Goal: Complete application form: Complete application form

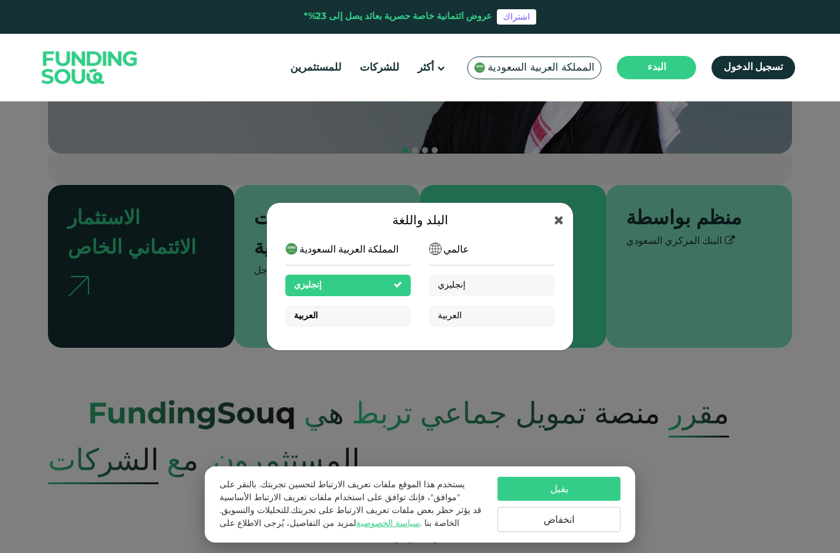
click at [374, 325] on div "العربية" at bounding box center [347, 316] width 125 height 22
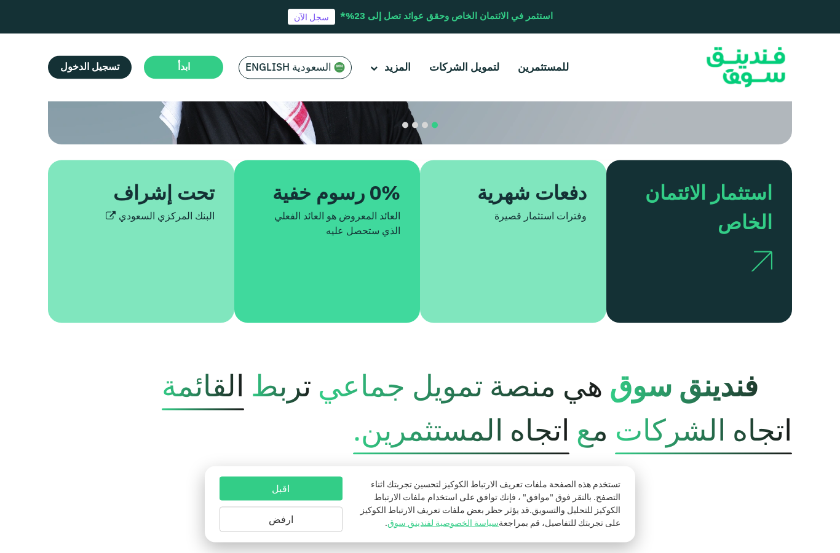
scroll to position [281, 0]
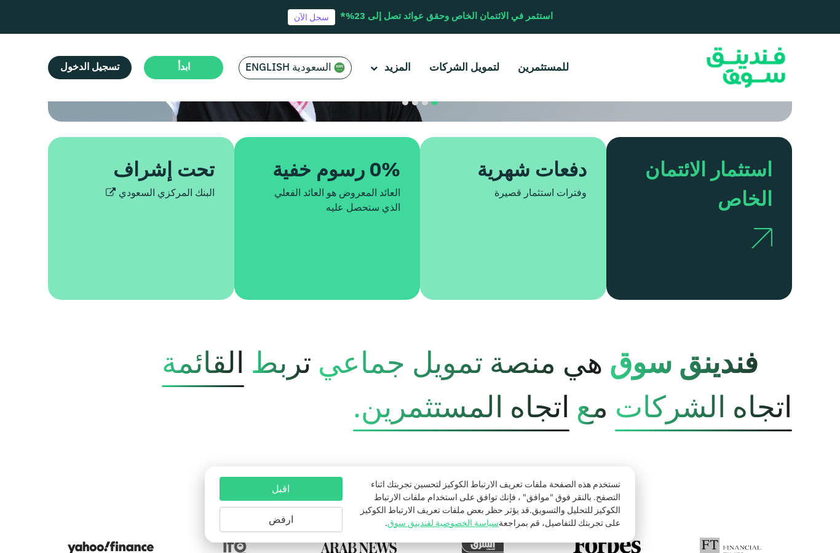
click at [318, 501] on button "اقبل" at bounding box center [280, 489] width 123 height 24
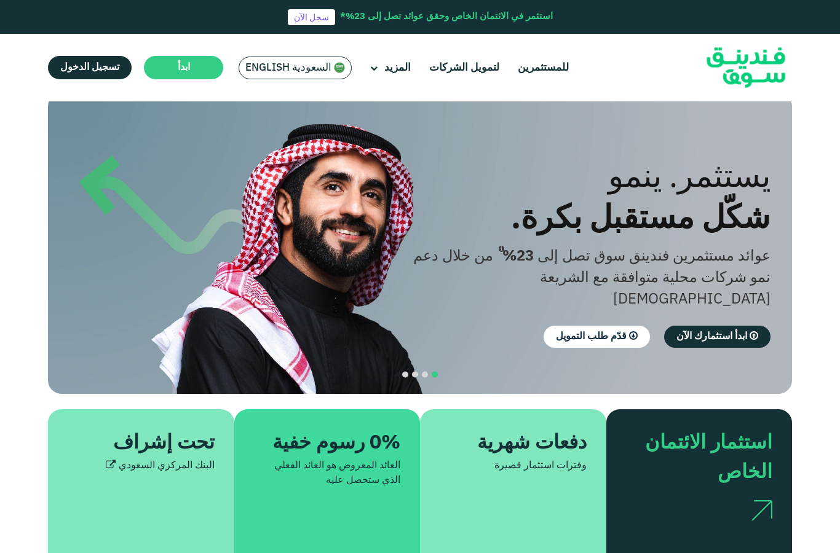
scroll to position [0, 0]
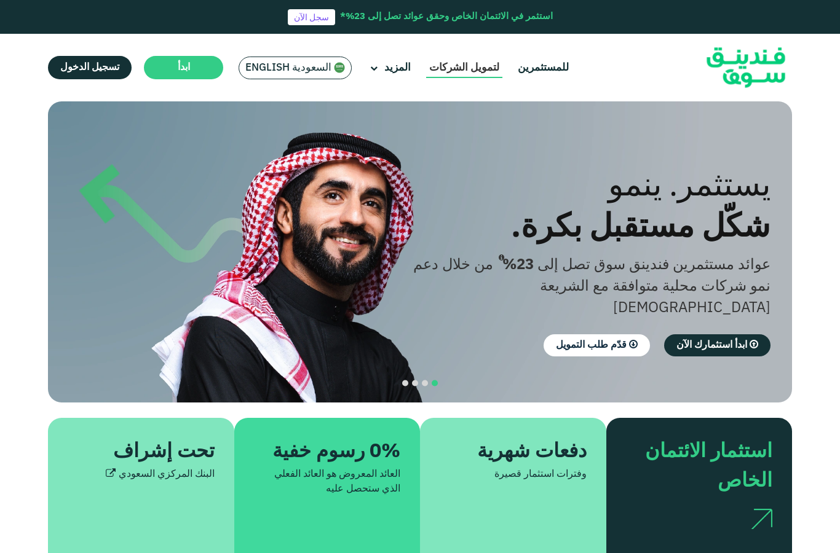
click at [465, 74] on link "لتمويل الشركات" at bounding box center [464, 68] width 76 height 20
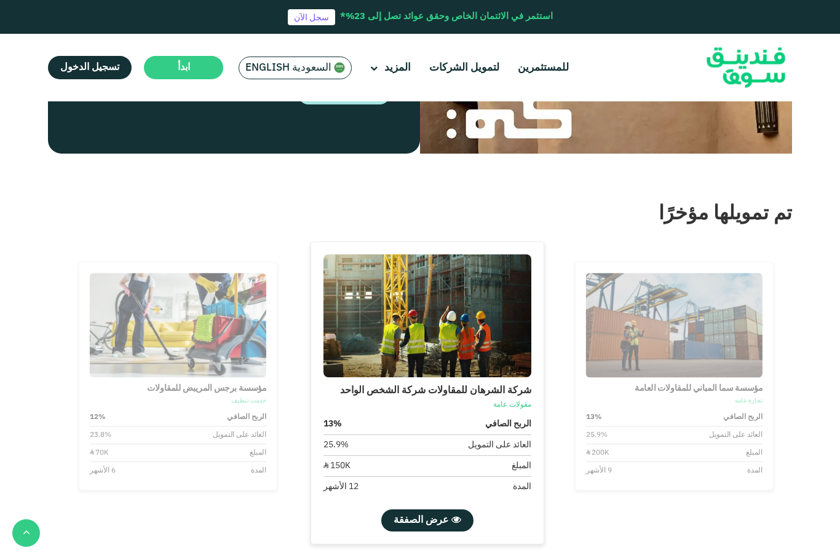
scroll to position [1140, 0]
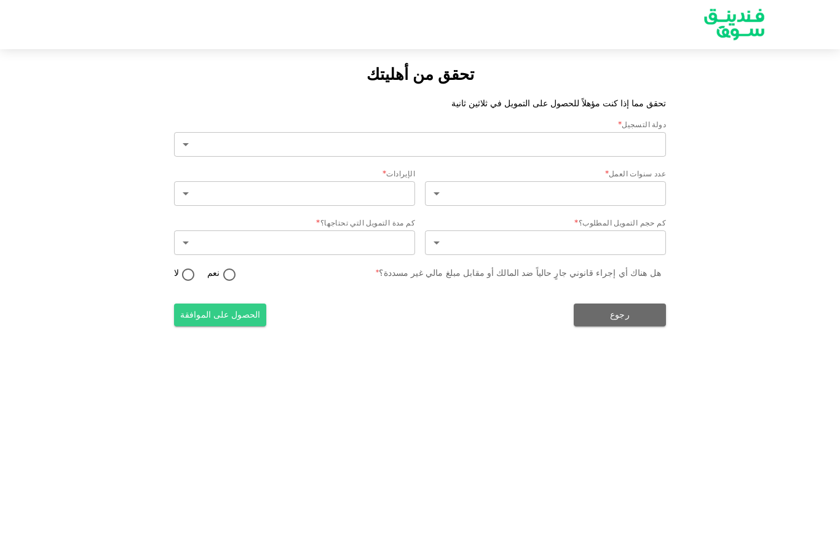
type input "2"
click at [617, 181] on body "تحقق من أهليتك تحقق مما إذا كنت مؤهلاً للحصول على التمويل في ثلاثين ثانية دولة …" at bounding box center [420, 276] width 840 height 553
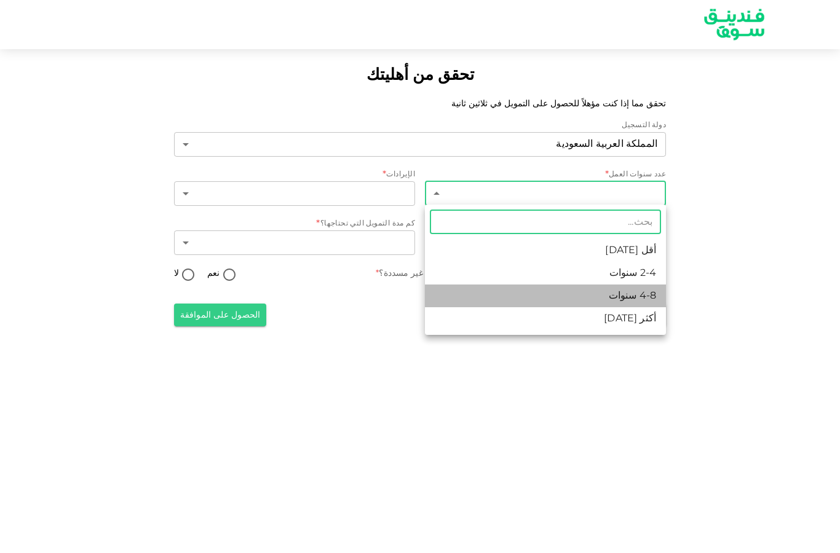
click at [644, 300] on font "4-8 سنوات" at bounding box center [631, 295] width 47 height 9
type input "3"
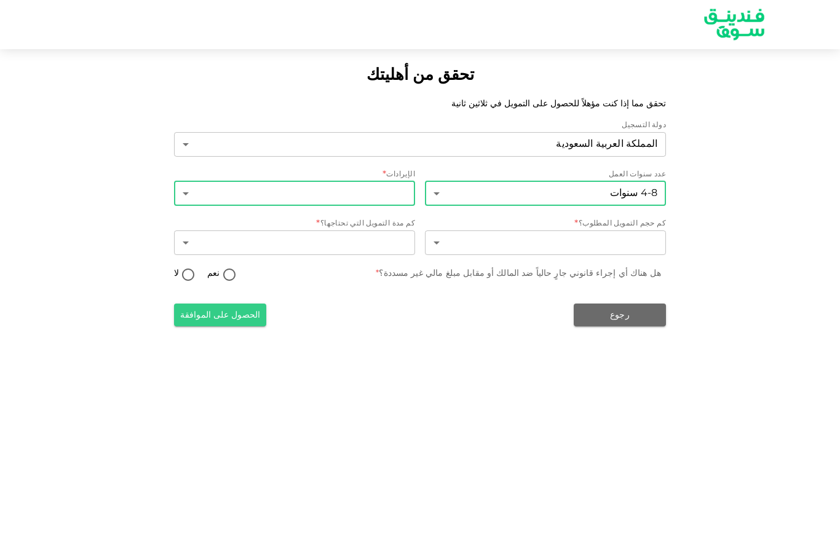
click at [390, 191] on body "تحقق من أهليتك تحقق مما إذا كنت مؤهلاً للحصول على التمويل في ثلاثين ثانية دولة …" at bounding box center [420, 276] width 840 height 553
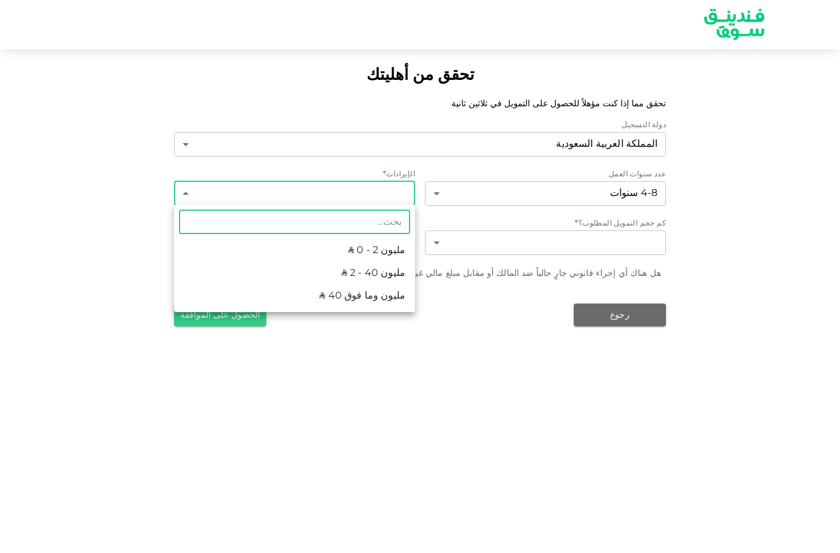
click at [390, 275] on font "ʢ 2 - 40 مليون" at bounding box center [373, 273] width 64 height 9
type input "2"
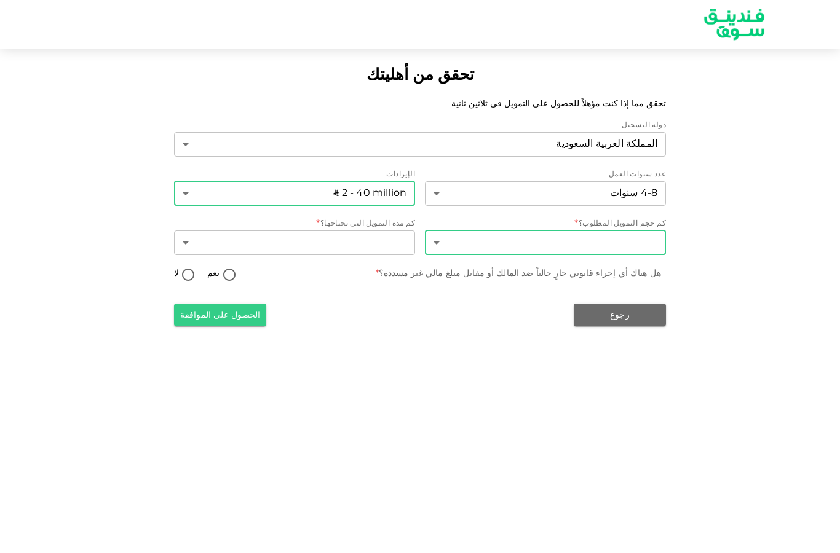
click at [560, 240] on body "تحقق من أهليتك تحقق مما إذا كنت مؤهلاً للحصول على التمويل في ثلاثين ثانية دولة …" at bounding box center [420, 276] width 840 height 553
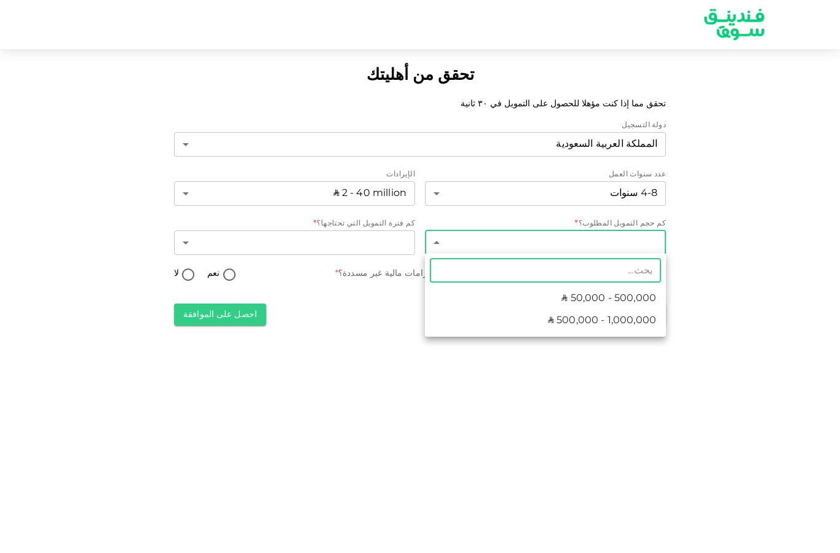
click at [621, 299] on span "ʢ 50,000 - 500,000" at bounding box center [608, 298] width 95 height 15
type input "1"
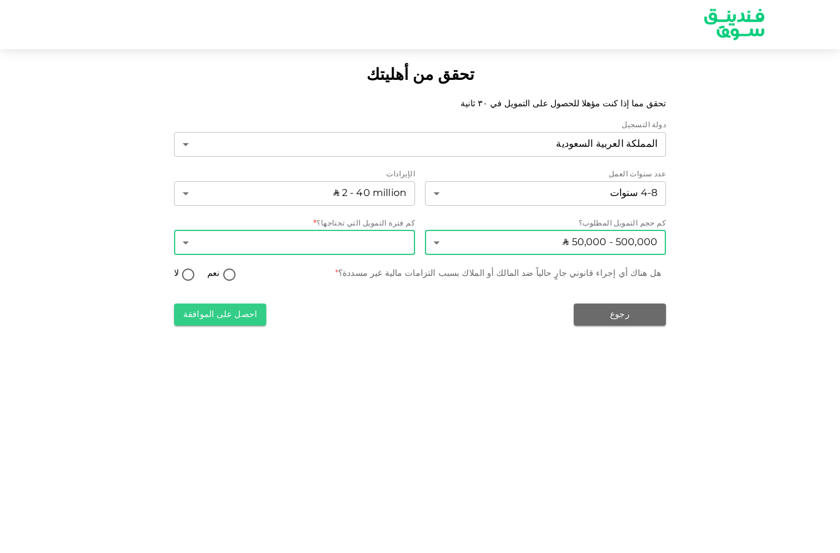
click at [376, 247] on body "تحقق من أهليتك تحقق مما إذا كنت مؤهلا للحصول على التمويل في ٣٠ ثانية دولة التسج…" at bounding box center [420, 276] width 840 height 553
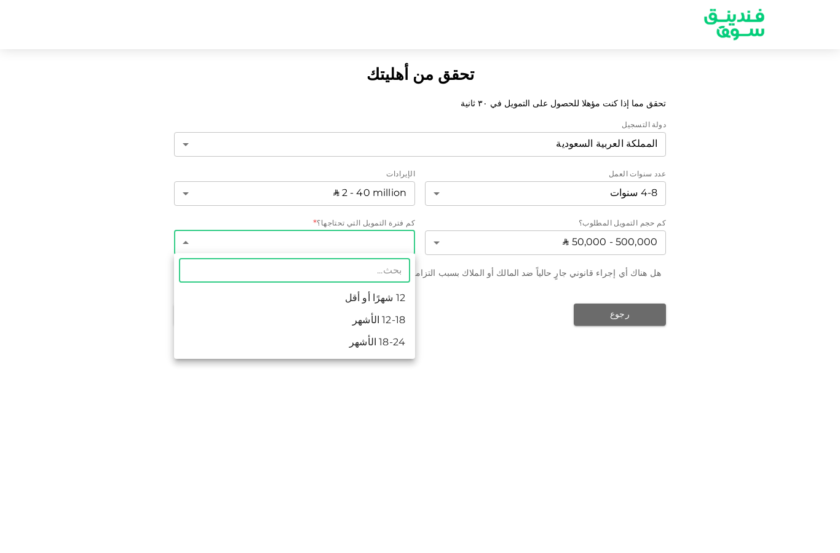
click at [383, 343] on li "18-24 الأشهر" at bounding box center [294, 343] width 241 height 22
type input "3"
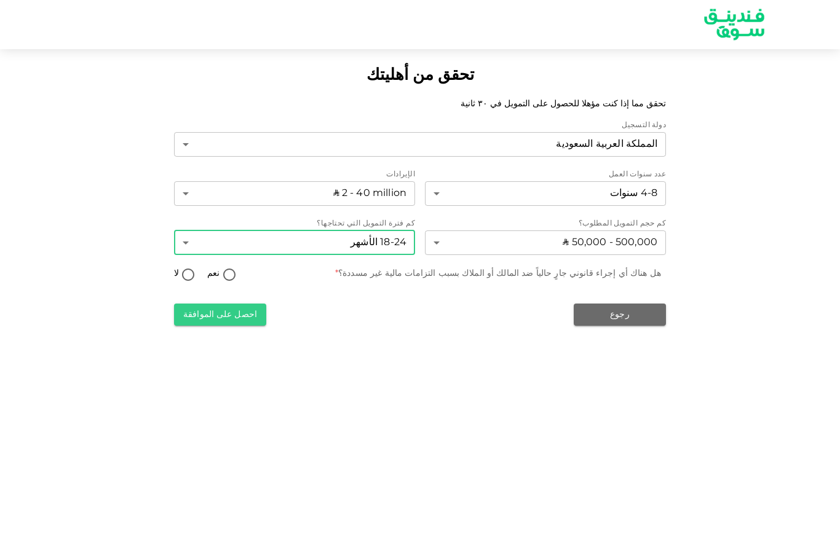
click at [190, 270] on input "لا" at bounding box center [188, 275] width 18 height 17
radio input "true"
click at [226, 323] on button "احصل على الموافقة" at bounding box center [220, 315] width 92 height 22
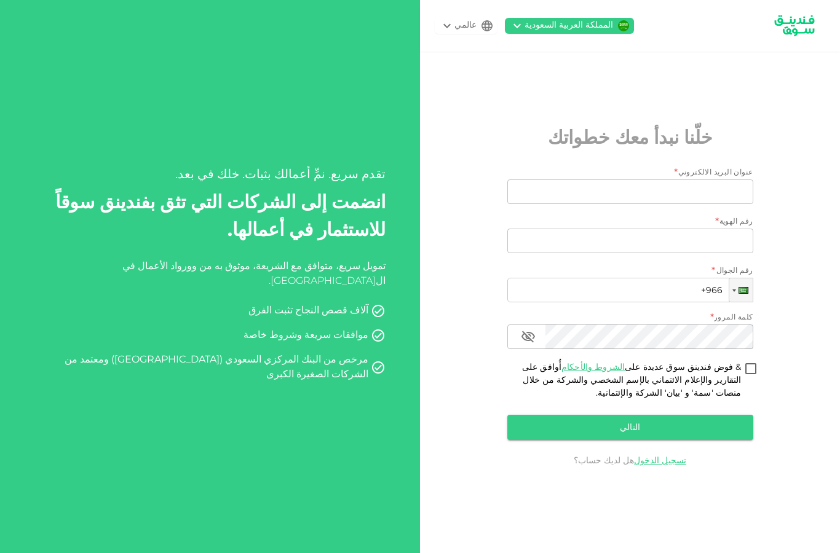
click at [669, 179] on div "عنوان البريد الالكتروني *" at bounding box center [630, 173] width 246 height 12
click at [680, 204] on input "عنوان البريد الالكتروني" at bounding box center [637, 191] width 232 height 25
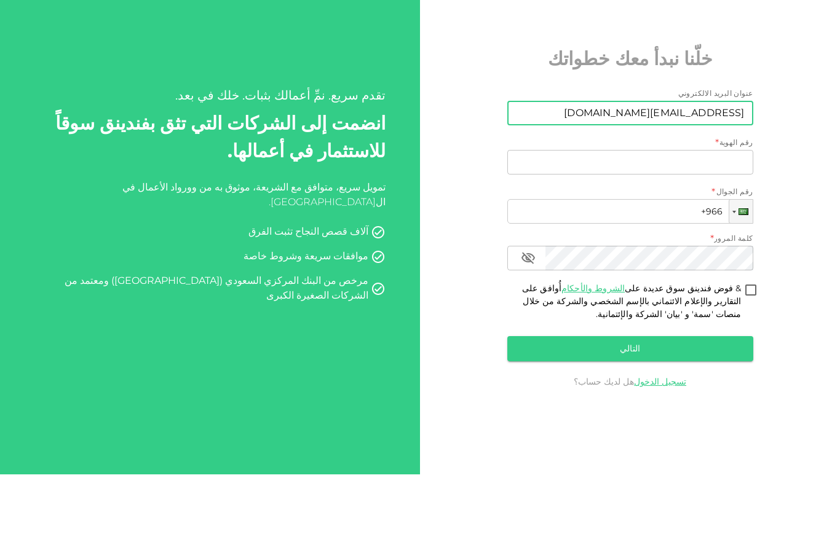
scroll to position [30, 0]
type input "[EMAIL_ADDRESS][DOMAIN_NAME]"
click at [739, 229] on input "رقم الهوية" at bounding box center [630, 241] width 246 height 25
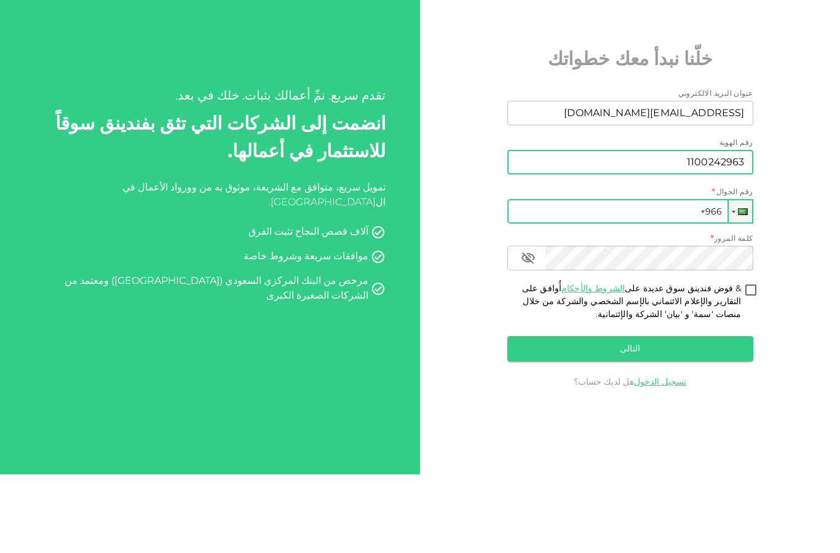
type input "1100242963"
click at [688, 278] on input "+966" at bounding box center [630, 290] width 246 height 25
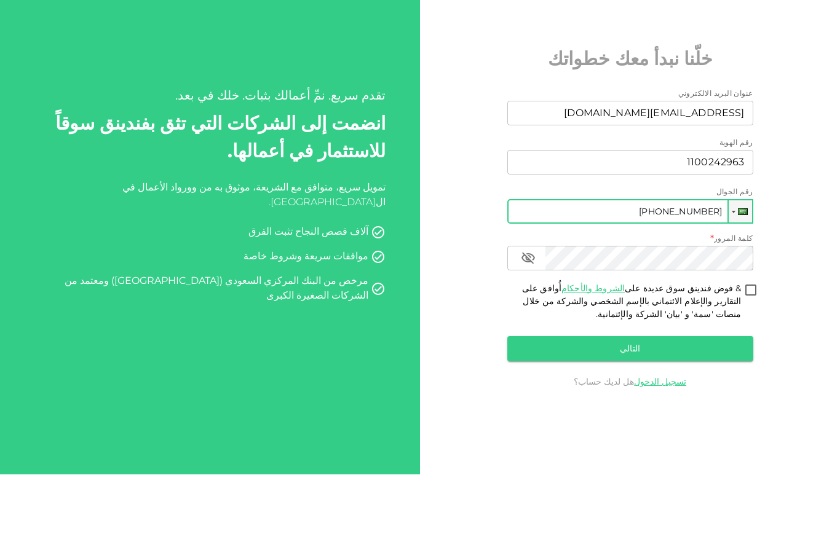
type input "[PHONE_NUMBER]"
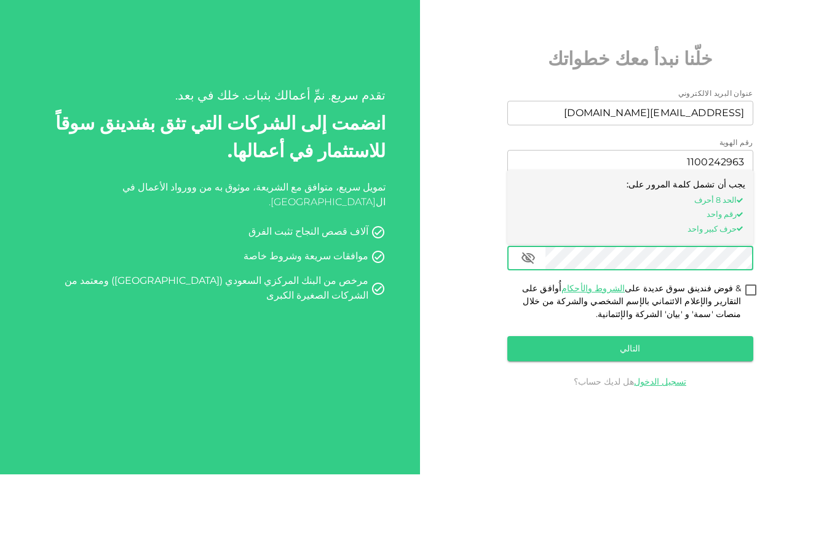
click at [766, 272] on div "المملكة العربية السعودية عالمي خلّنا نبدأ معك خطواتك عنوان البريد الالكتروني عن…" at bounding box center [630, 276] width 420 height 553
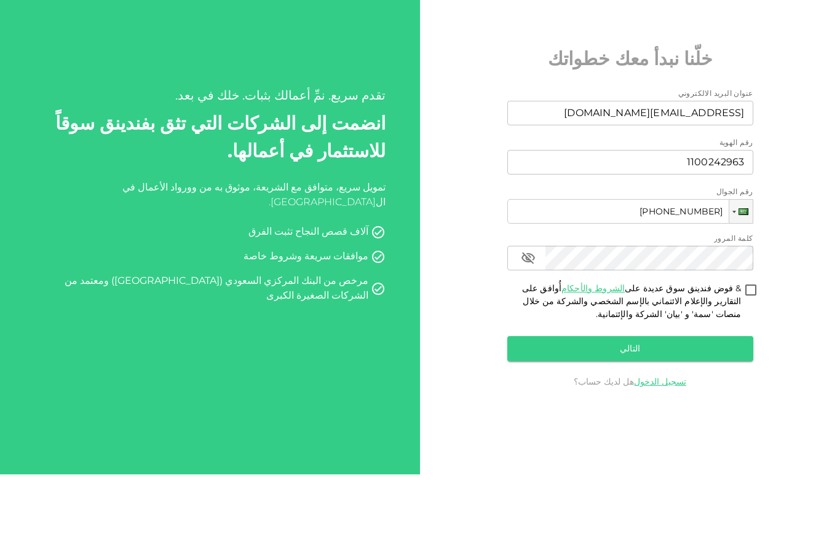
click at [766, 272] on div "المملكة العربية السعودية عالمي خلّنا نبدأ معك خطواتك عنوان البريد الالكتروني عن…" at bounding box center [630, 276] width 420 height 553
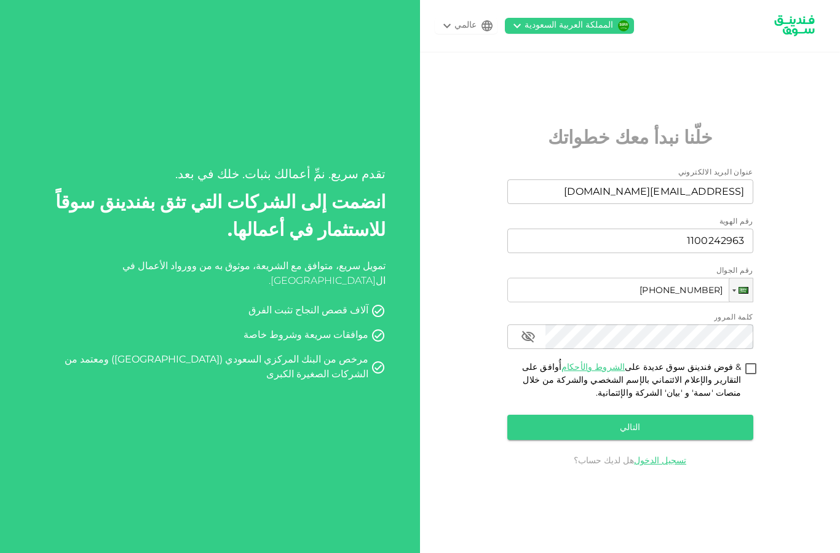
click at [752, 283] on div "عنوان البريد الالكتروني عنوان البريد الالكتروني [EMAIL_ADDRESS][DOMAIN_NAME] عن…" at bounding box center [630, 306] width 246 height 278
click at [754, 361] on input "أُوافق على الشروط والأحكام & فوض فندينق سوق عديدة على التقارير والإعلام الائتما…" at bounding box center [750, 369] width 18 height 17
checkbox input "true"
click at [723, 415] on button "التالي" at bounding box center [630, 427] width 246 height 25
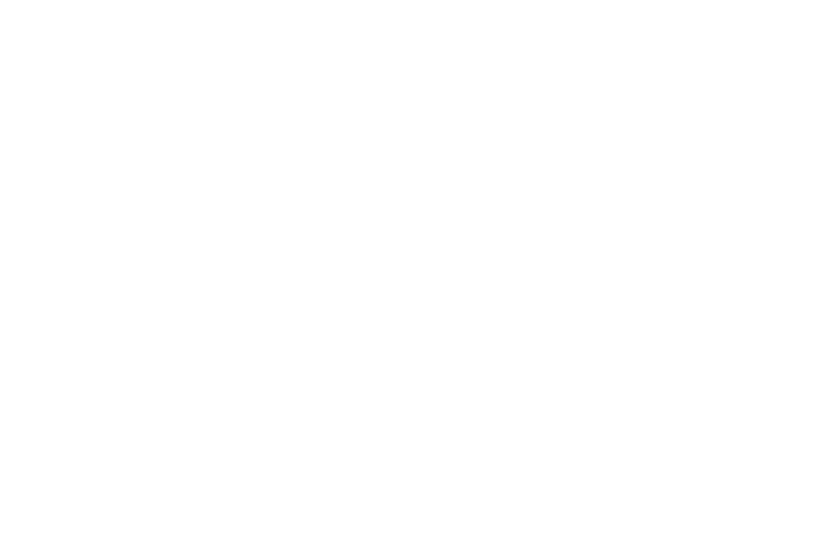
click at [554, 7] on div at bounding box center [420, 276] width 840 height 553
